Goal: Check status: Check status

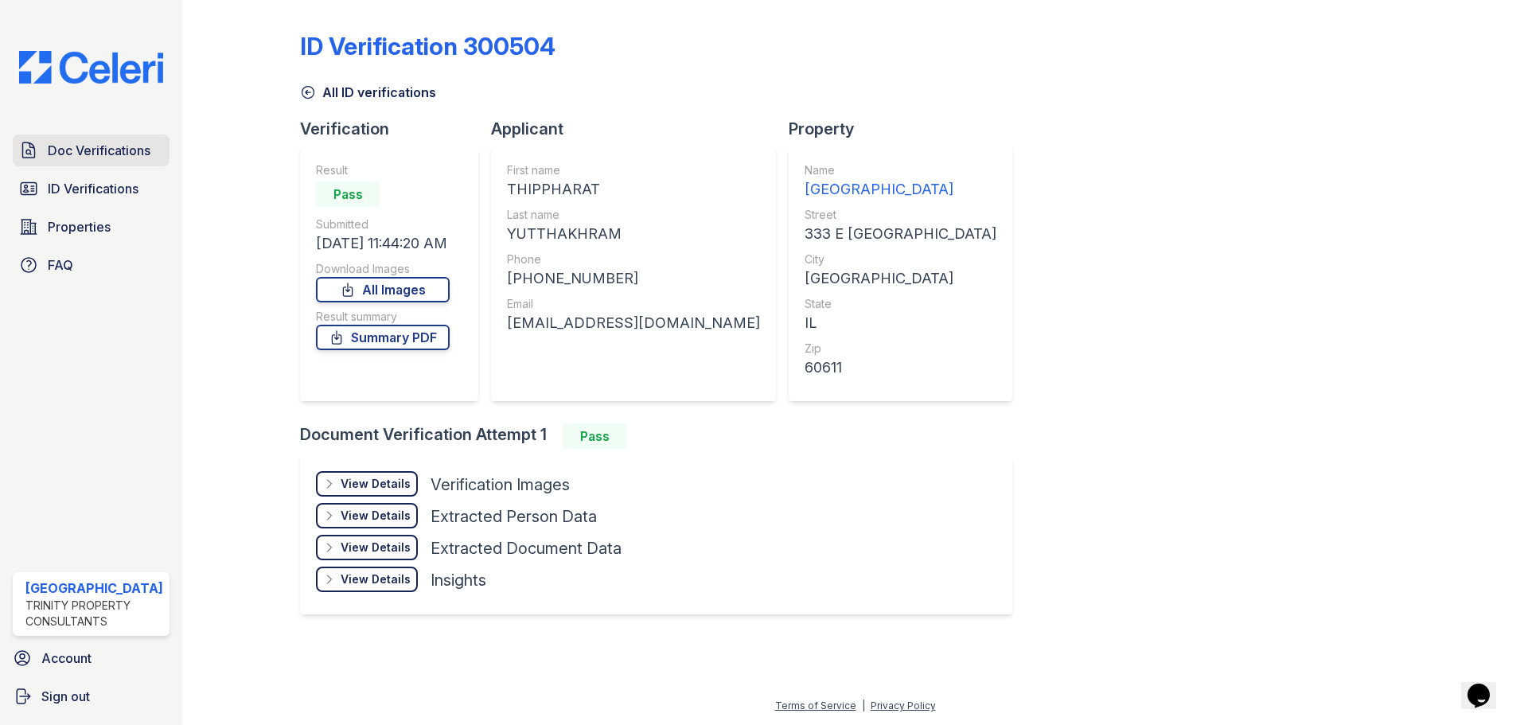
click at [69, 162] on link "Doc Verifications" at bounding box center [91, 151] width 157 height 32
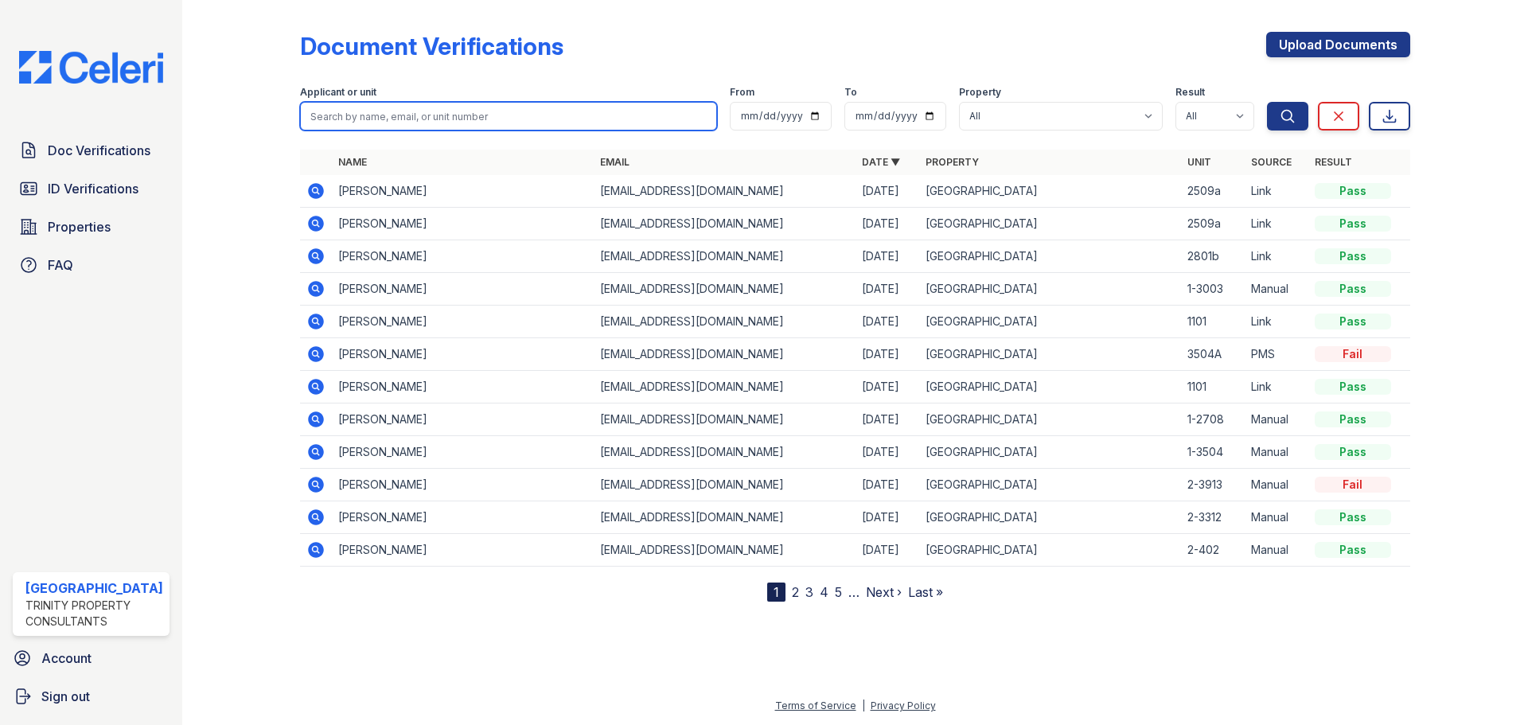
click at [376, 115] on input "search" at bounding box center [508, 116] width 417 height 29
type input "1305"
click at [1267, 102] on button "Search" at bounding box center [1287, 116] width 41 height 29
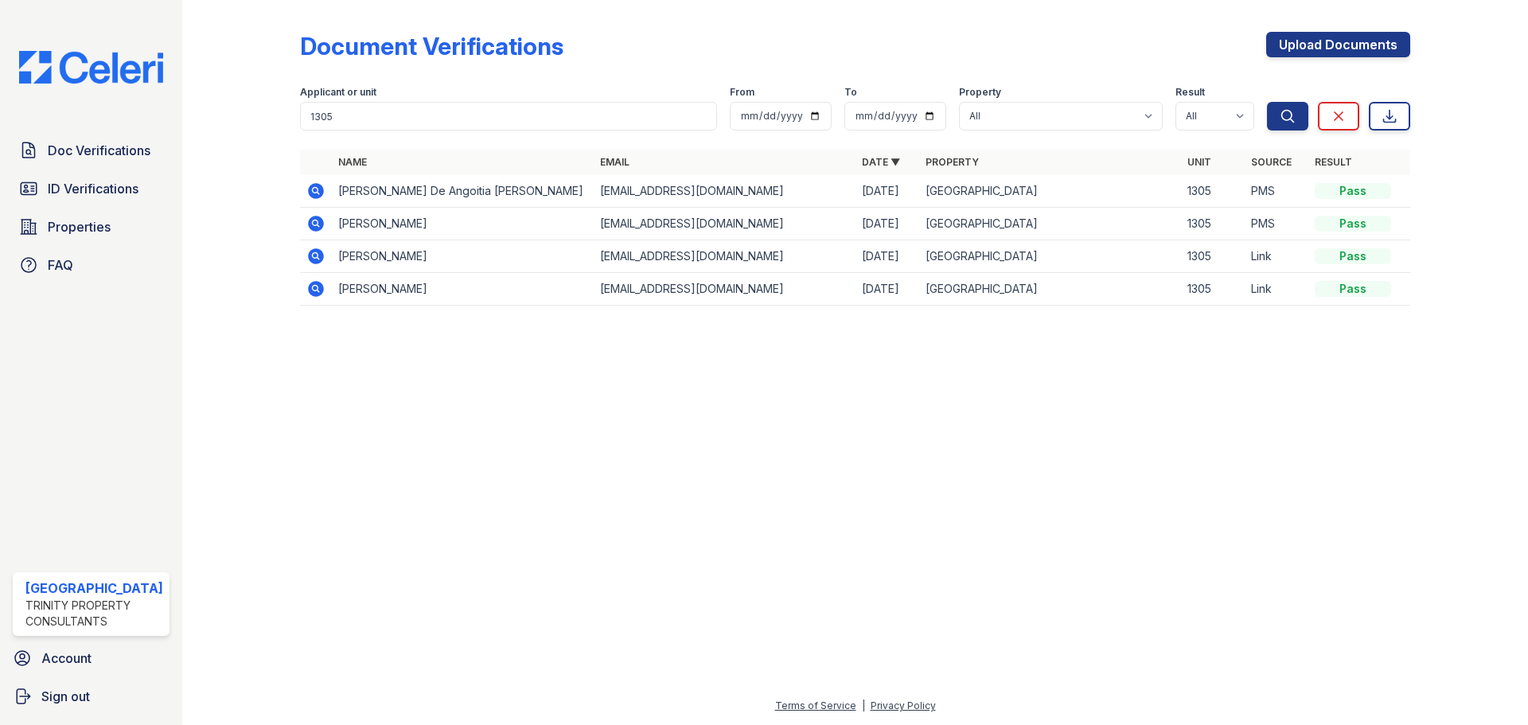
click at [312, 219] on icon at bounding box center [316, 224] width 16 height 16
